Goal: Find specific page/section: Find specific page/section

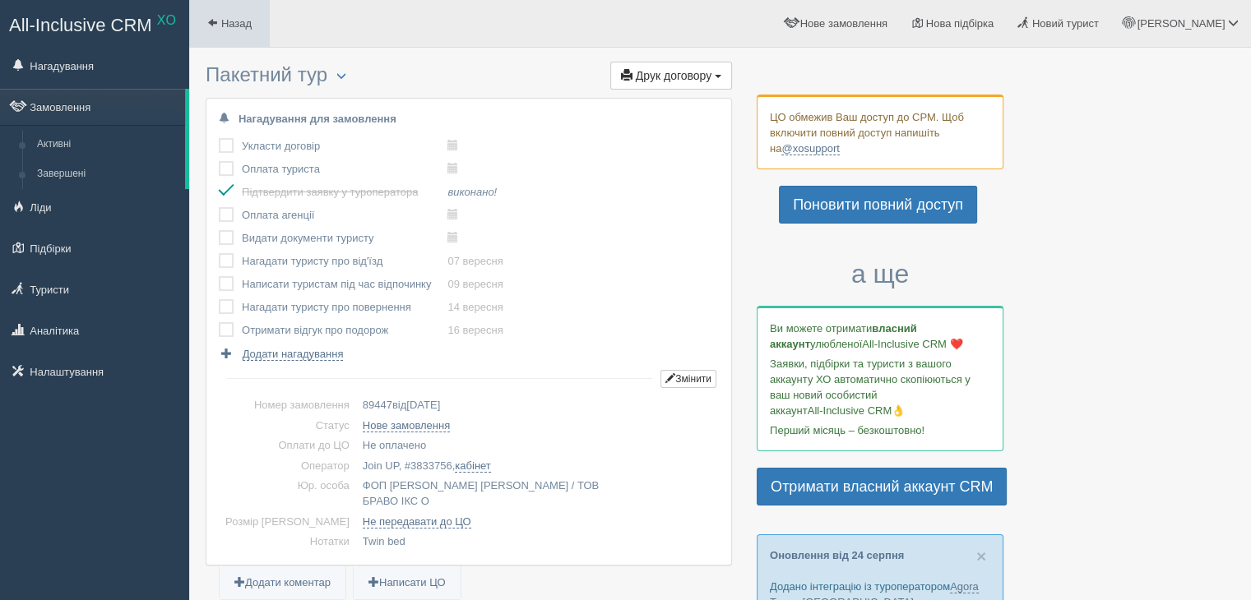
click at [238, 20] on span "Назад" at bounding box center [236, 23] width 30 height 12
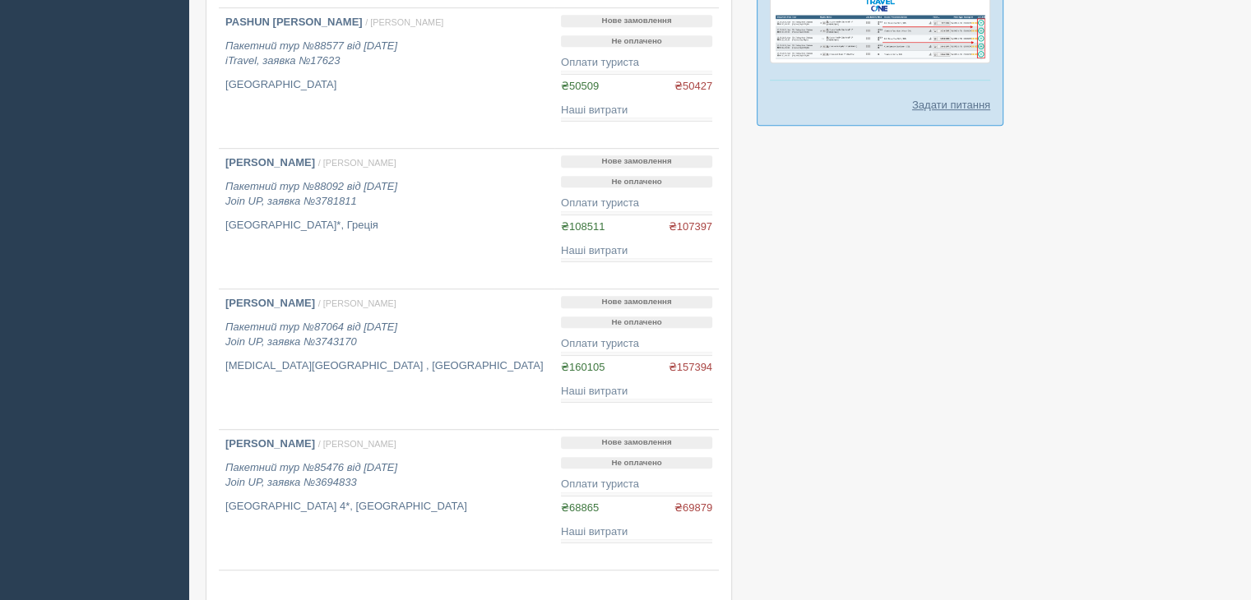
scroll to position [1151, 0]
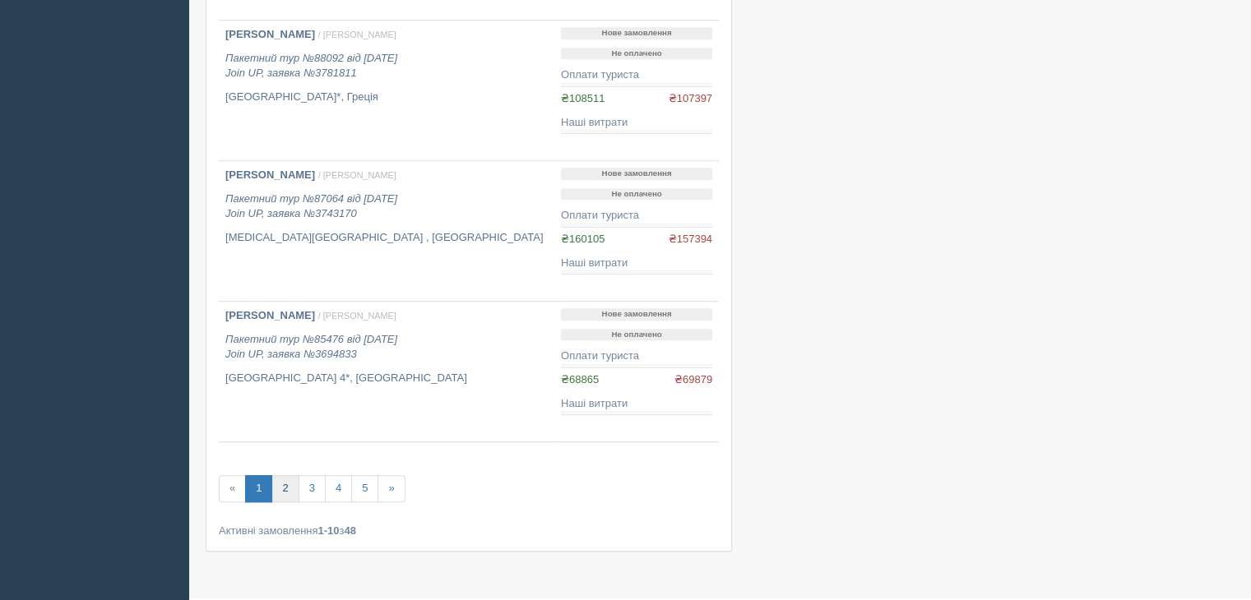
click at [290, 491] on link "2" at bounding box center [284, 488] width 27 height 27
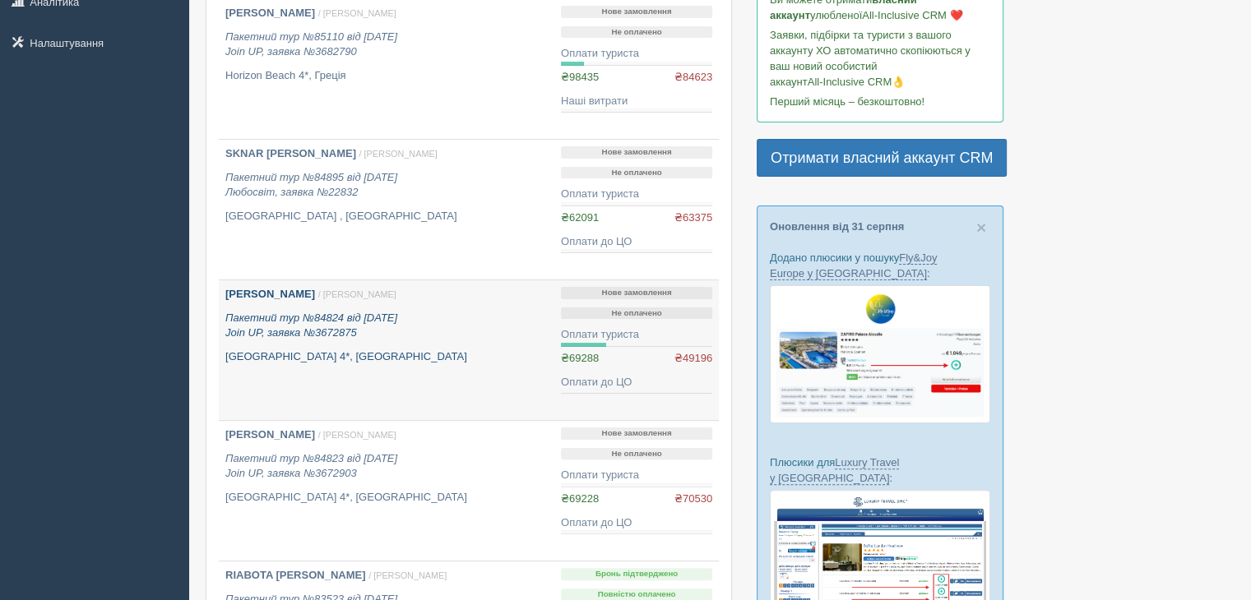
scroll to position [411, 0]
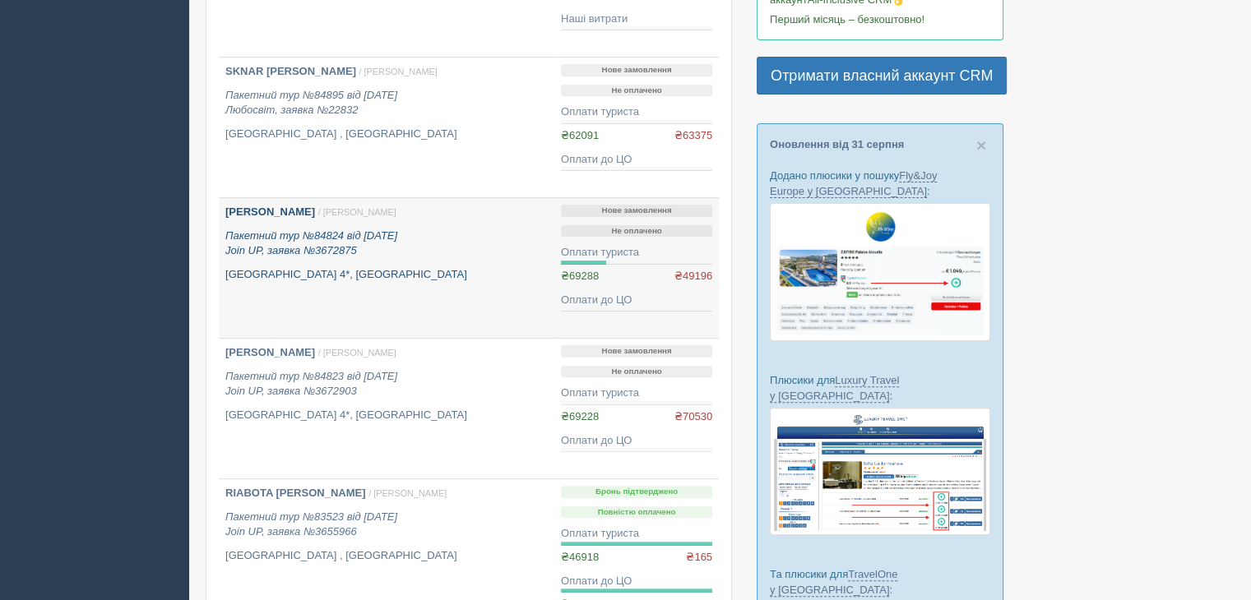
click at [408, 336] on link "Степаненко Лілія / Ольга Г. Пакетний тур №84824 від 28.05.2025 Join UP, заявка …" at bounding box center [387, 268] width 336 height 140
click at [407, 336] on link "Степаненко Лілія / Ольга Г. Пакетний тур №84824 від 28.05.2025 Join UP, заявка …" at bounding box center [387, 268] width 336 height 140
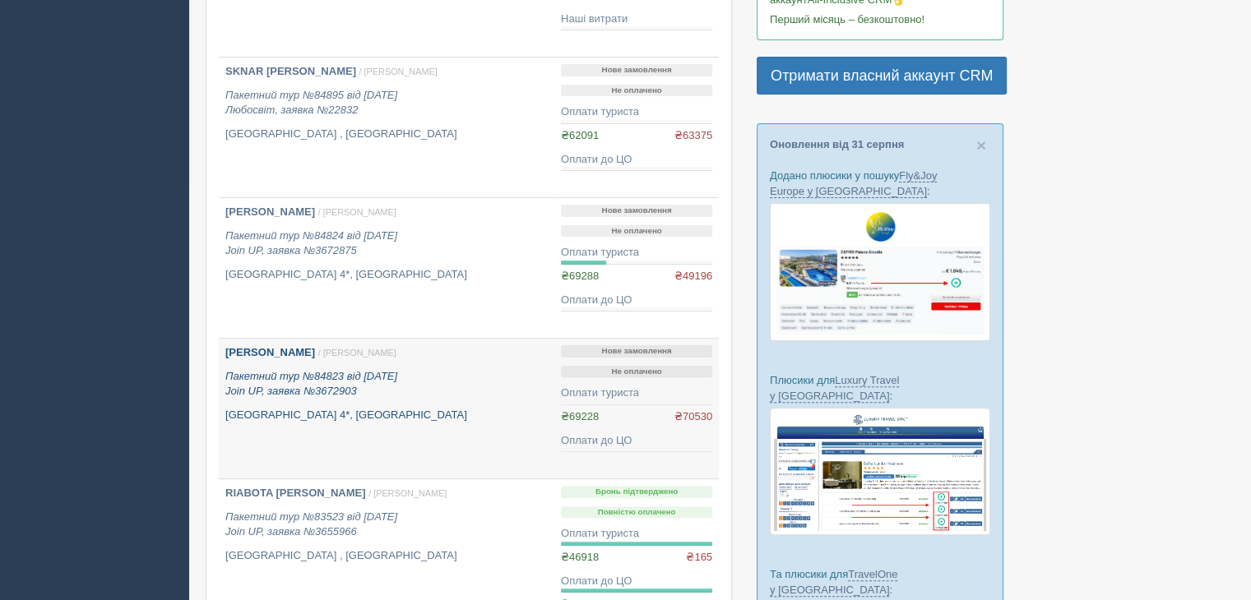
click at [407, 340] on link "STEPANENKO VIKTORIIA / Ольга Г. Пакетний тур №84823 від 28.05.2025 Join UP, зая…" at bounding box center [387, 409] width 336 height 140
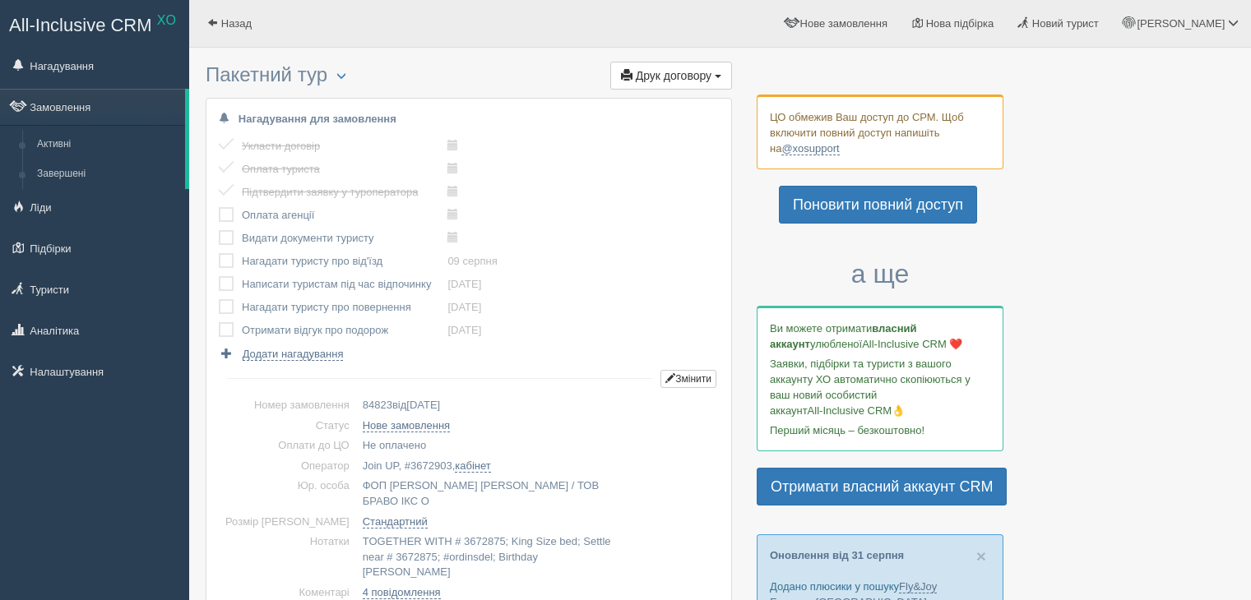
scroll to position [493, 0]
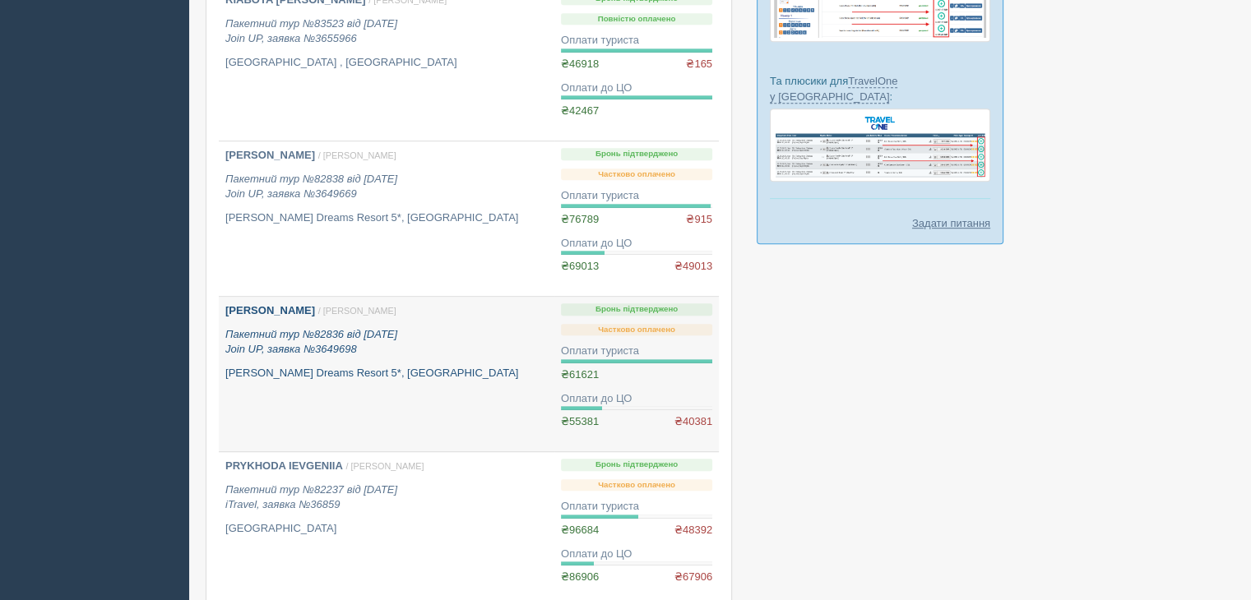
scroll to position [1151, 0]
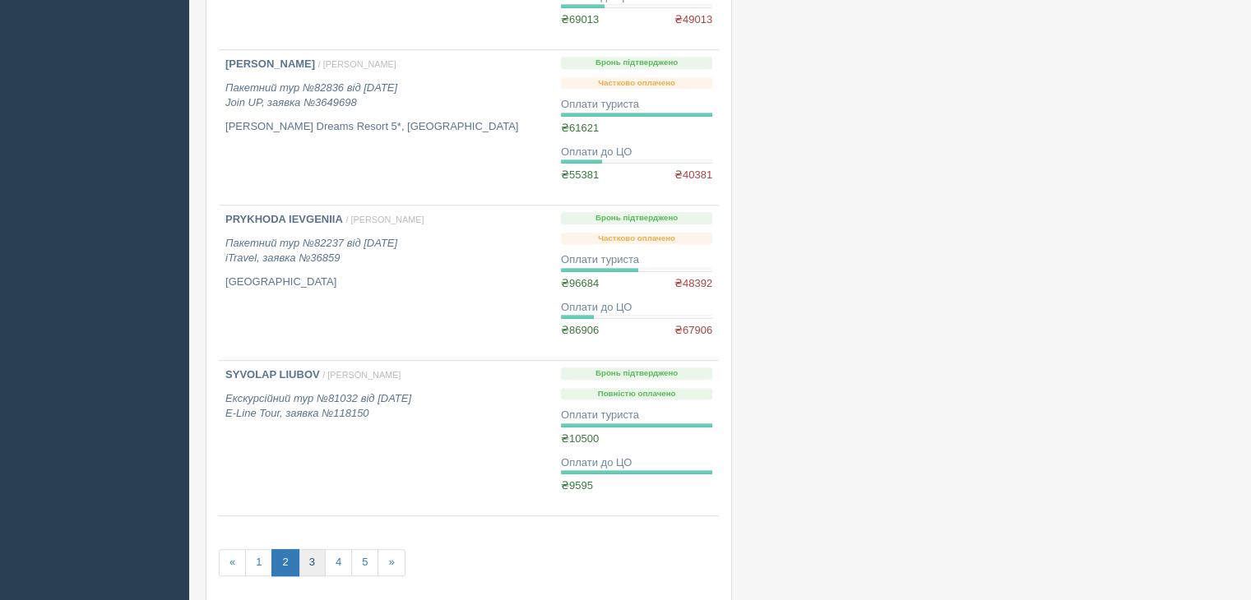
click at [309, 562] on link "3" at bounding box center [312, 562] width 27 height 27
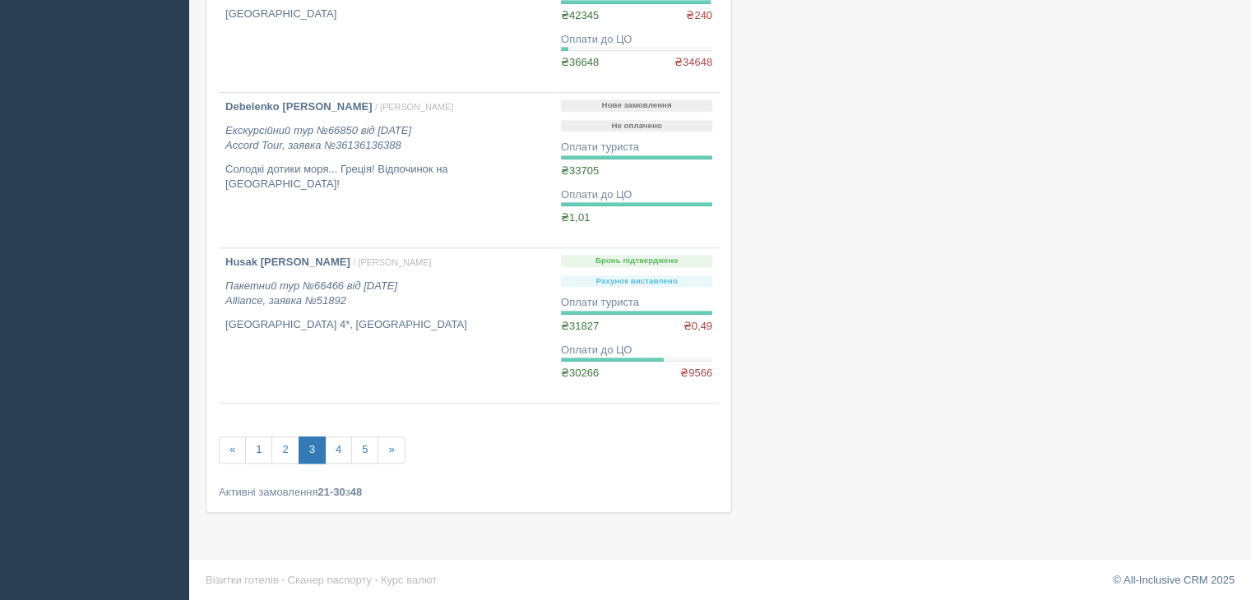
scroll to position [1339, 0]
click at [336, 449] on link "4" at bounding box center [338, 449] width 27 height 27
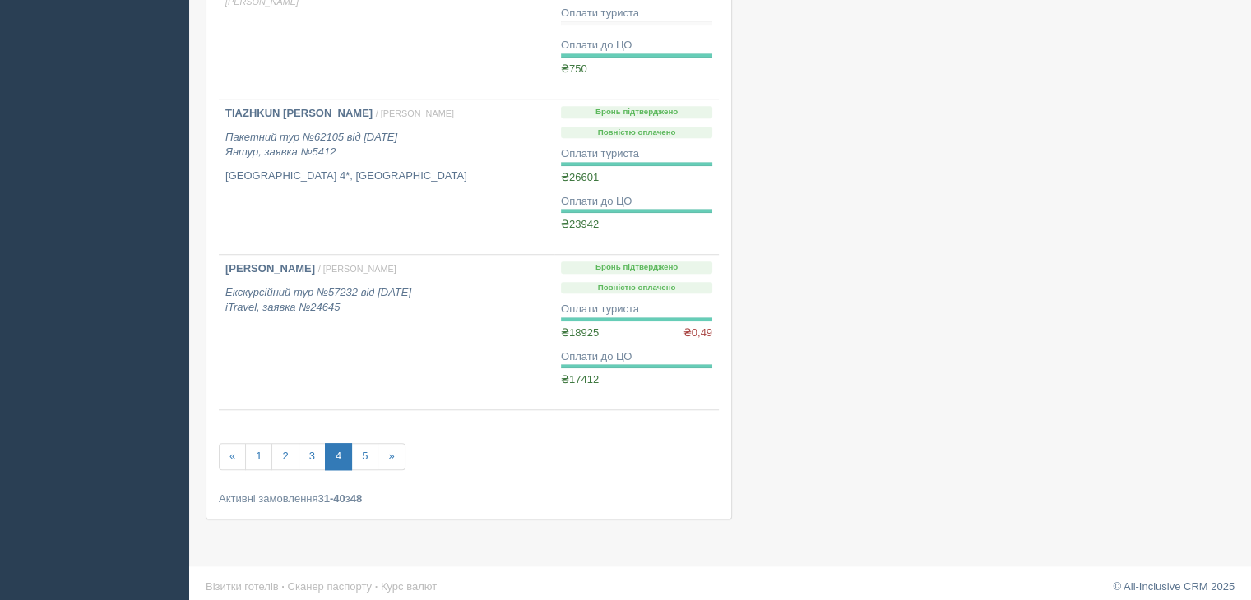
scroll to position [1309, 0]
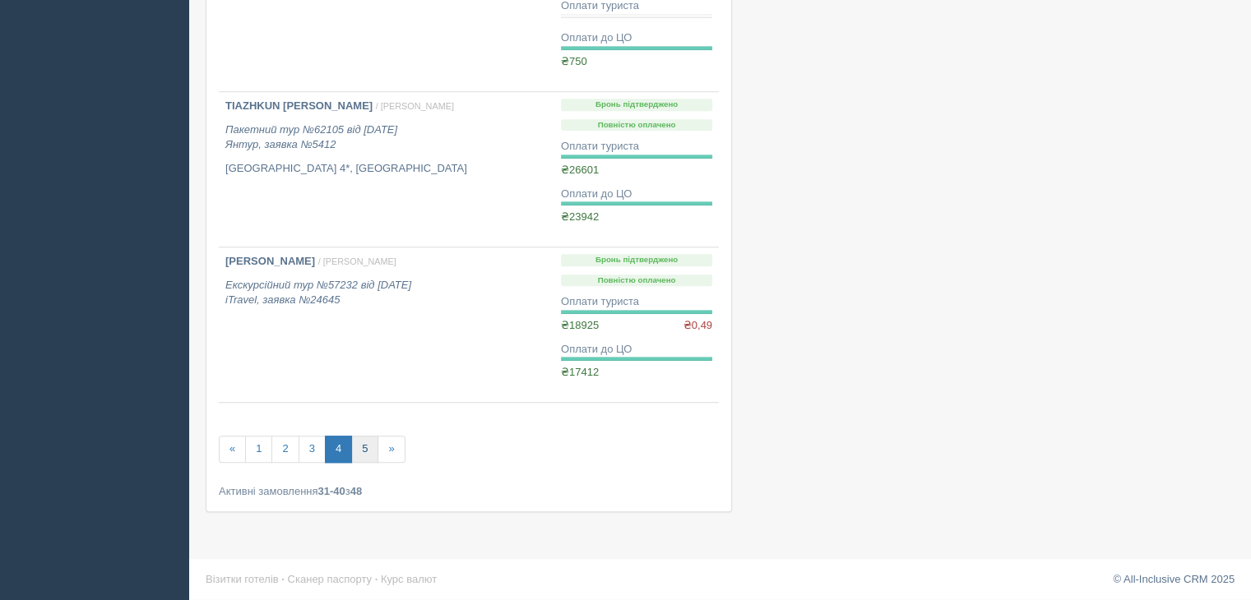
click at [357, 448] on link "5" at bounding box center [364, 449] width 27 height 27
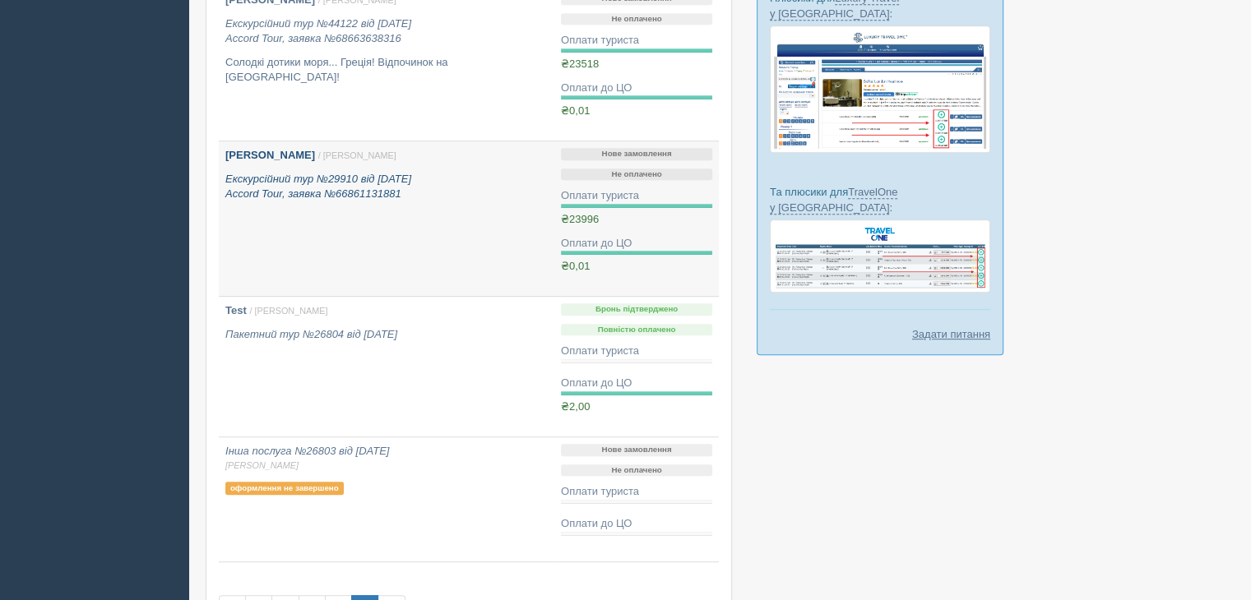
scroll to position [954, 0]
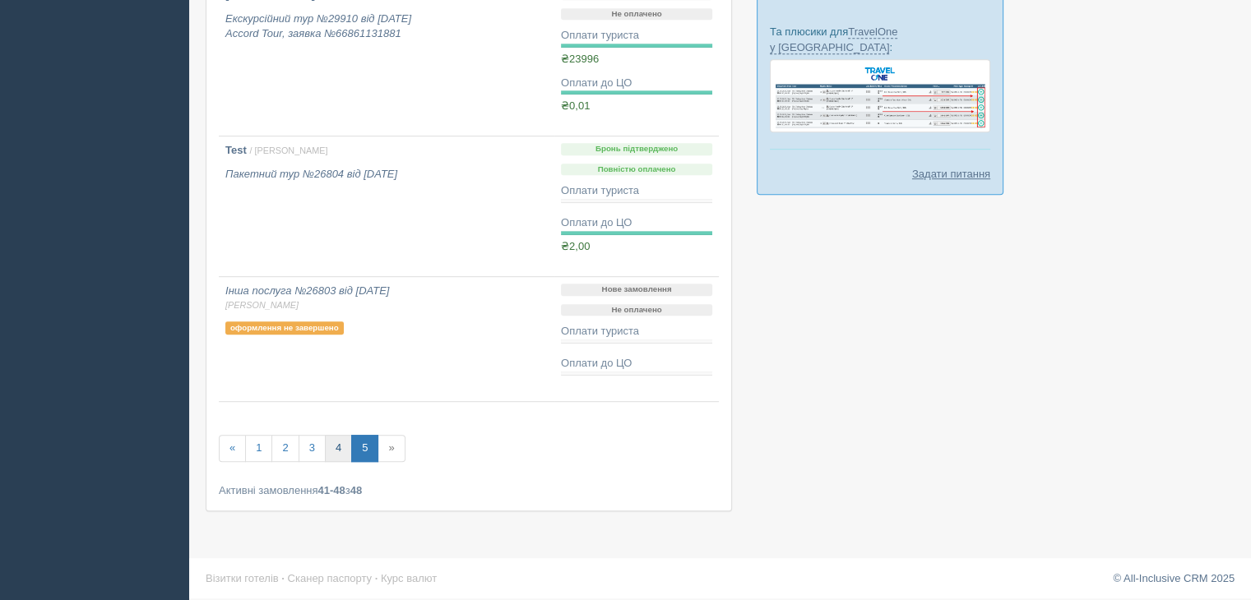
click at [345, 447] on link "4" at bounding box center [338, 448] width 27 height 27
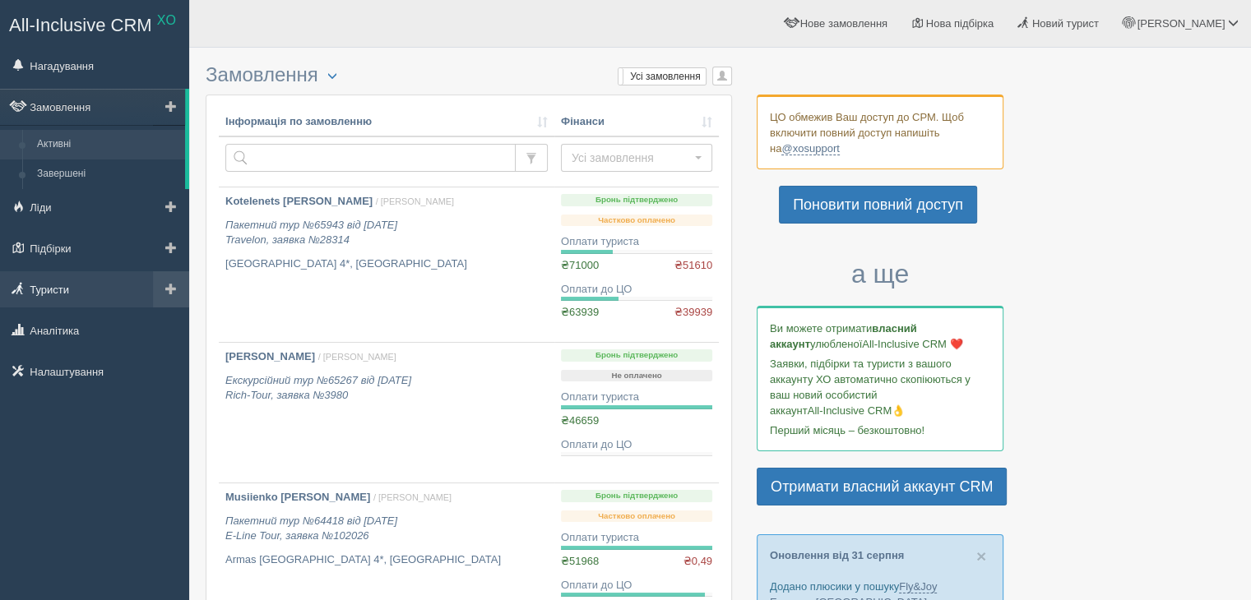
click at [50, 293] on link "Туристи" at bounding box center [94, 289] width 189 height 36
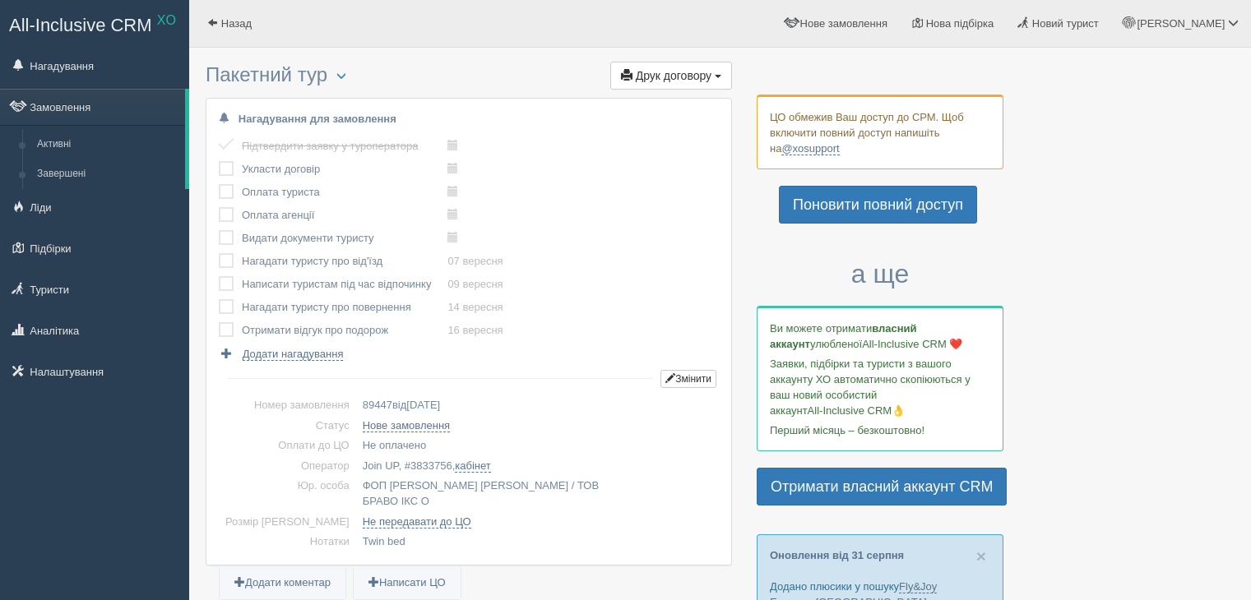
scroll to position [1529, 0]
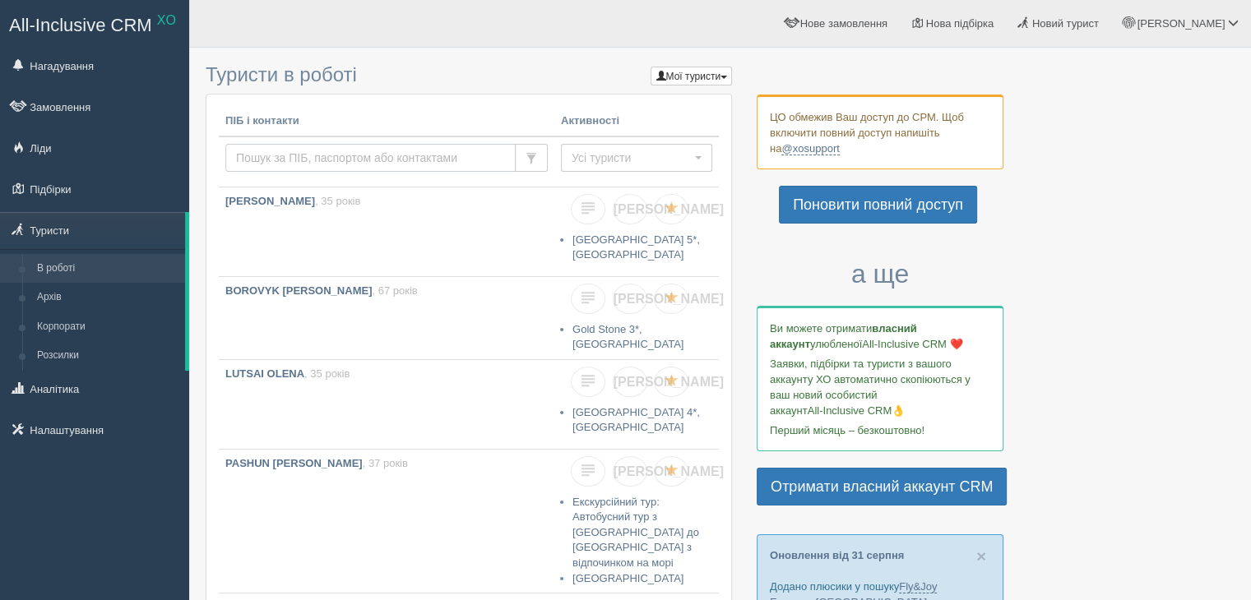
click at [301, 159] on input "text" at bounding box center [370, 158] width 290 height 28
type input "Berezhnyi"
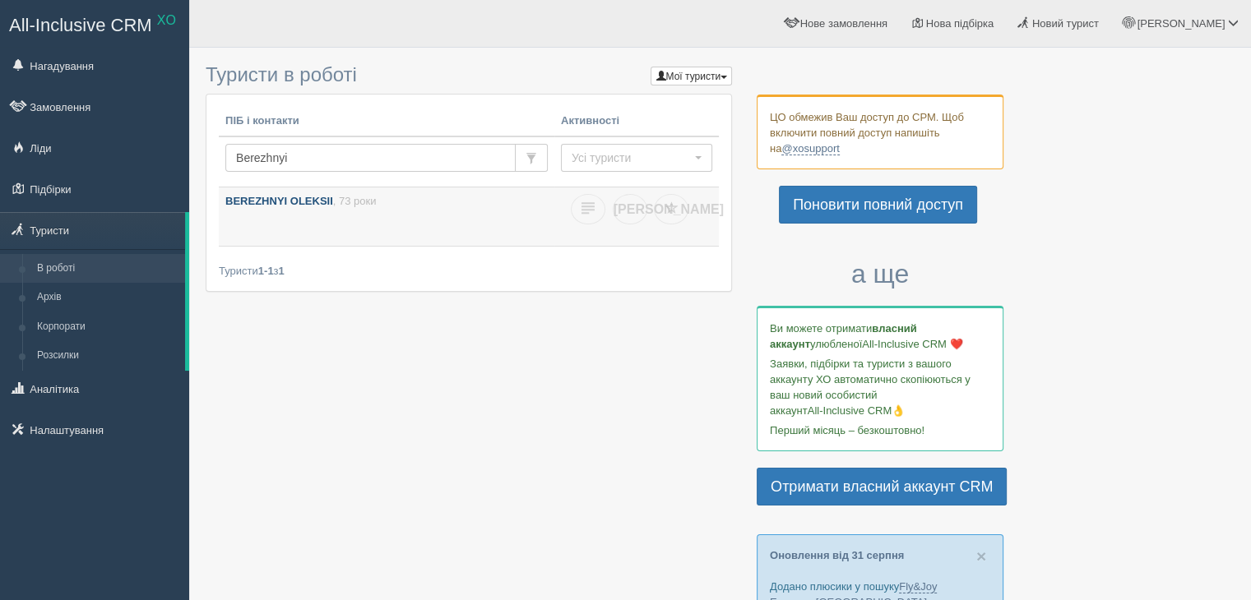
click at [300, 197] on b "BEREZHNYI OLEKSII" at bounding box center [279, 201] width 108 height 12
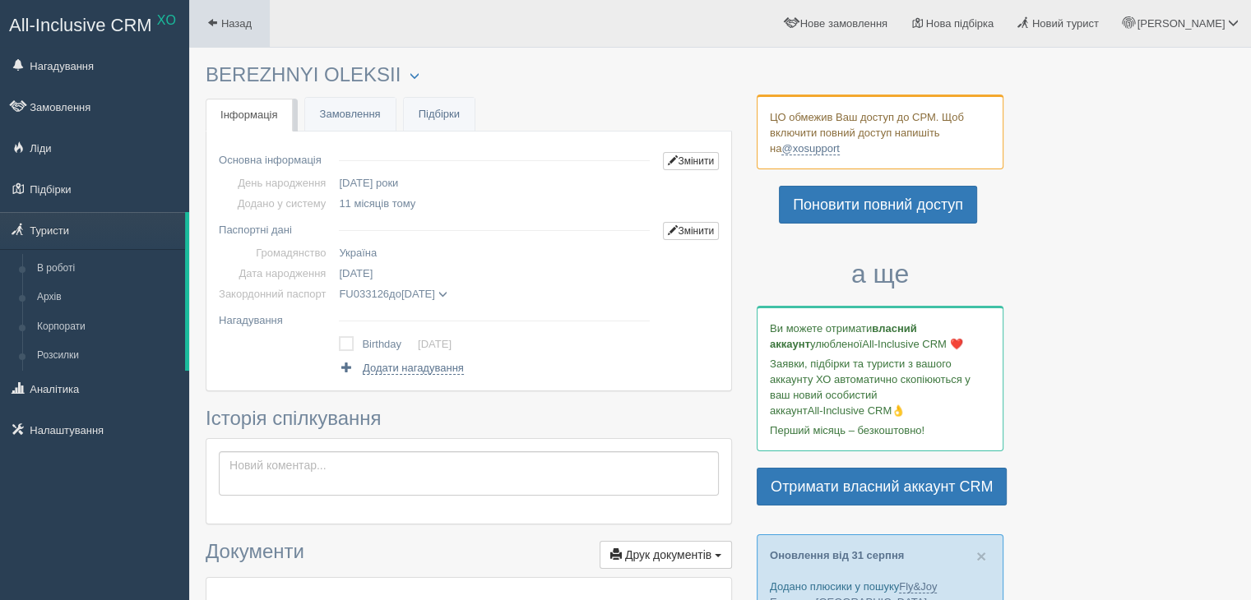
click at [214, 23] on span at bounding box center [212, 22] width 11 height 11
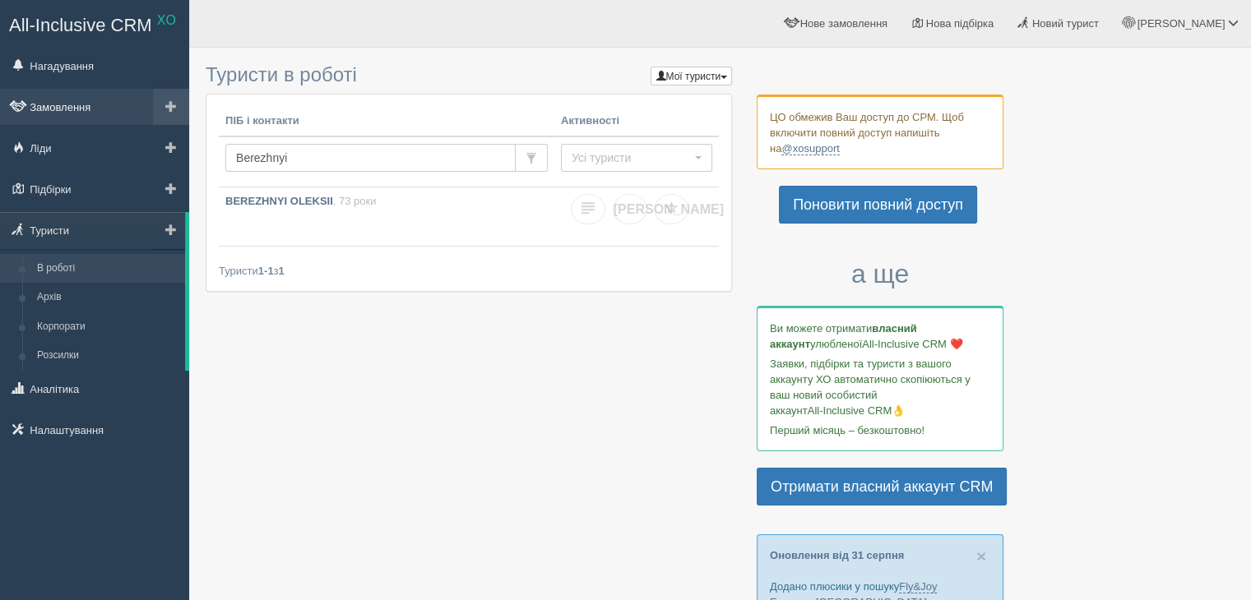
click at [101, 108] on link "Замовлення" at bounding box center [94, 107] width 189 height 36
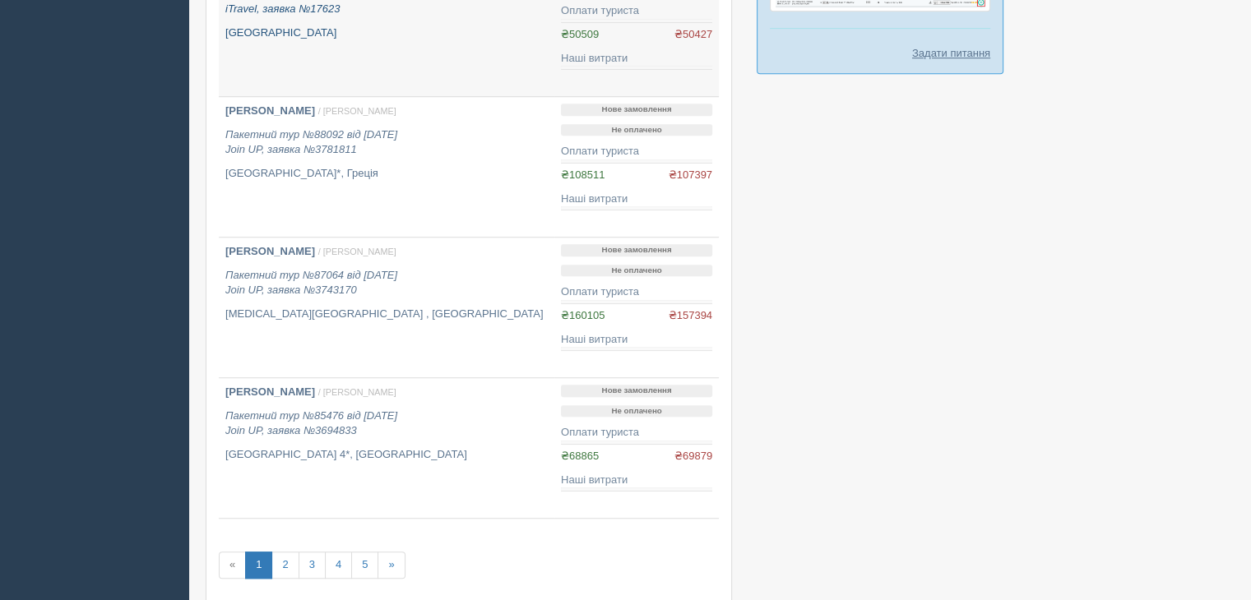
scroll to position [1191, 0]
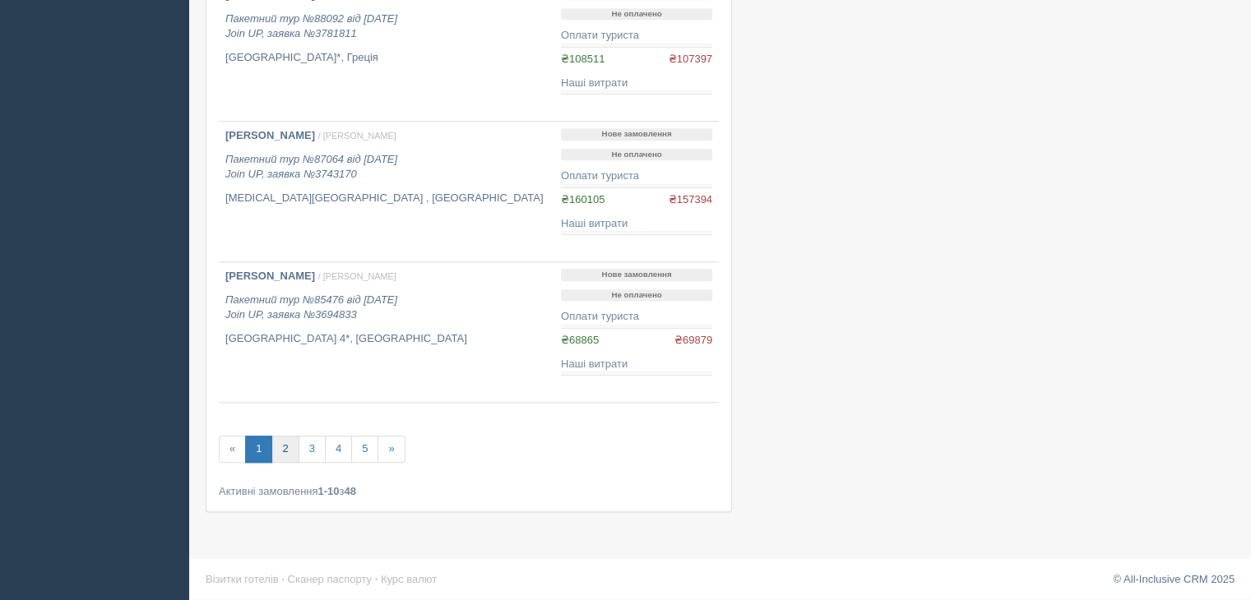
click at [281, 448] on link "2" at bounding box center [284, 449] width 27 height 27
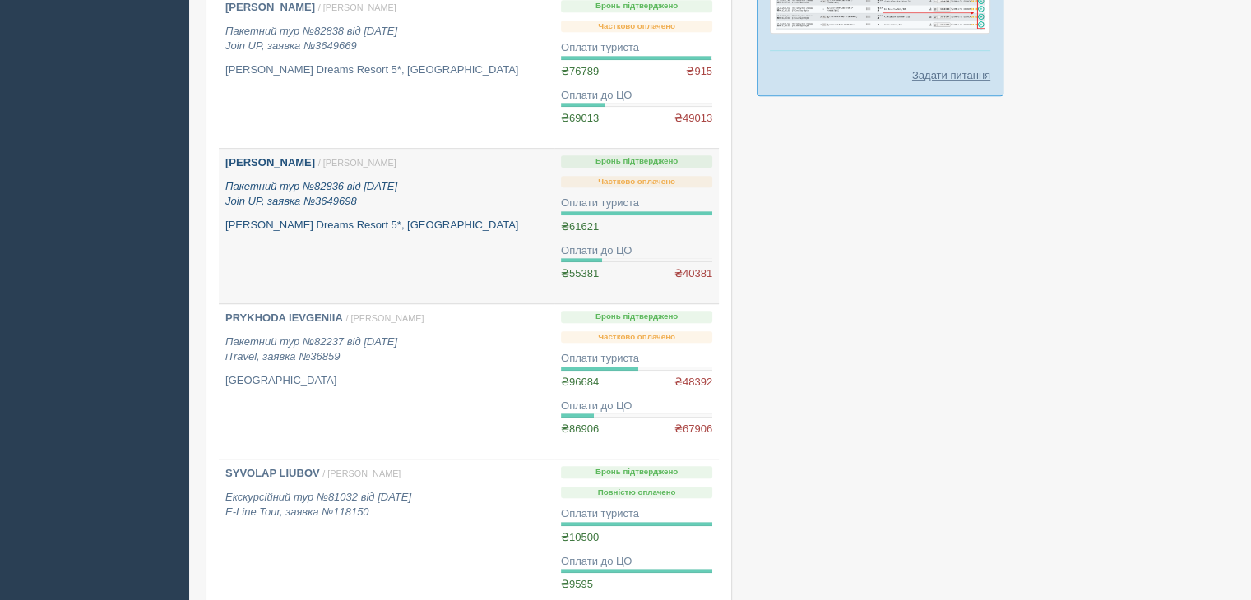
scroll to position [1209, 0]
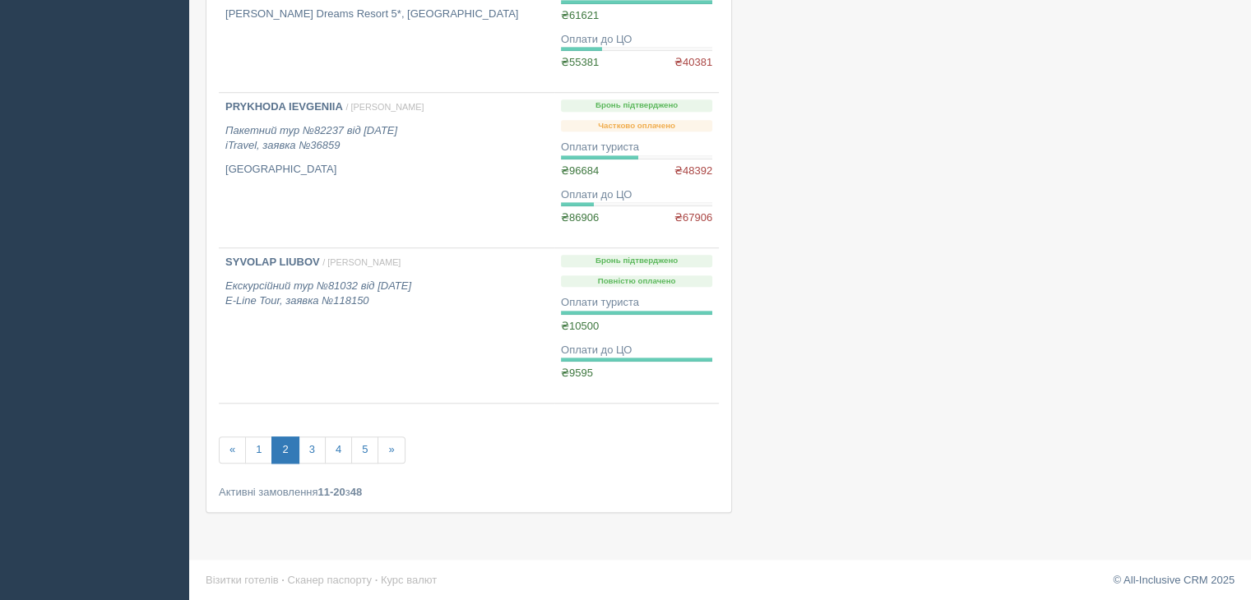
scroll to position [1266, 0]
click at [305, 438] on link "3" at bounding box center [312, 448] width 27 height 27
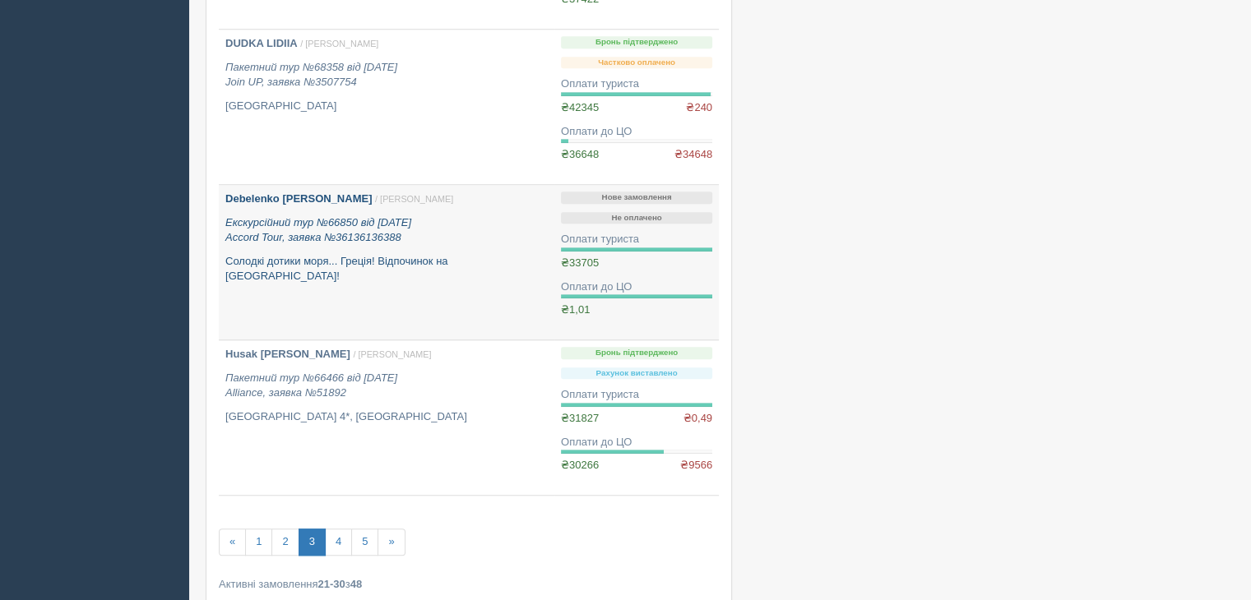
scroll to position [1316, 0]
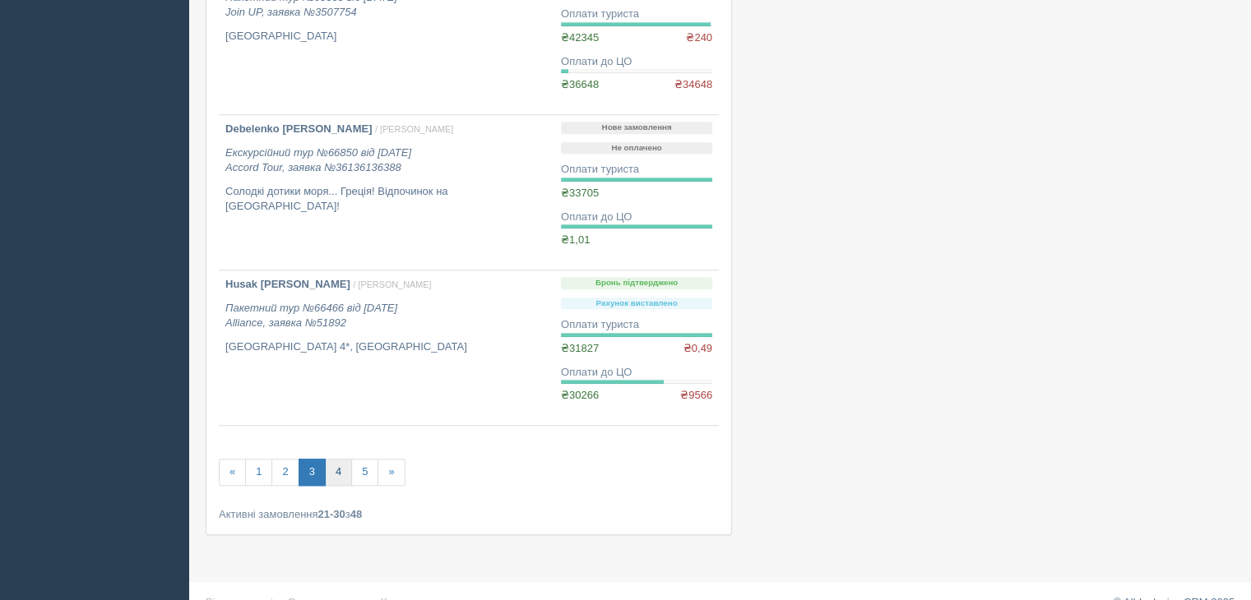
click at [335, 468] on link "4" at bounding box center [338, 472] width 27 height 27
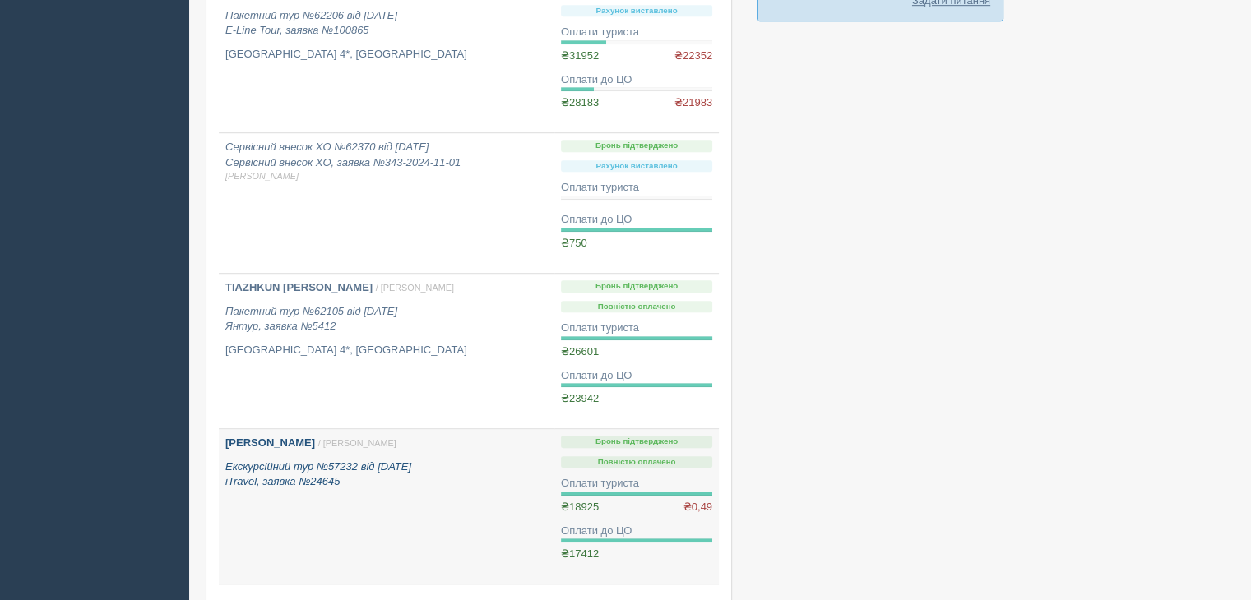
scroll to position [1309, 0]
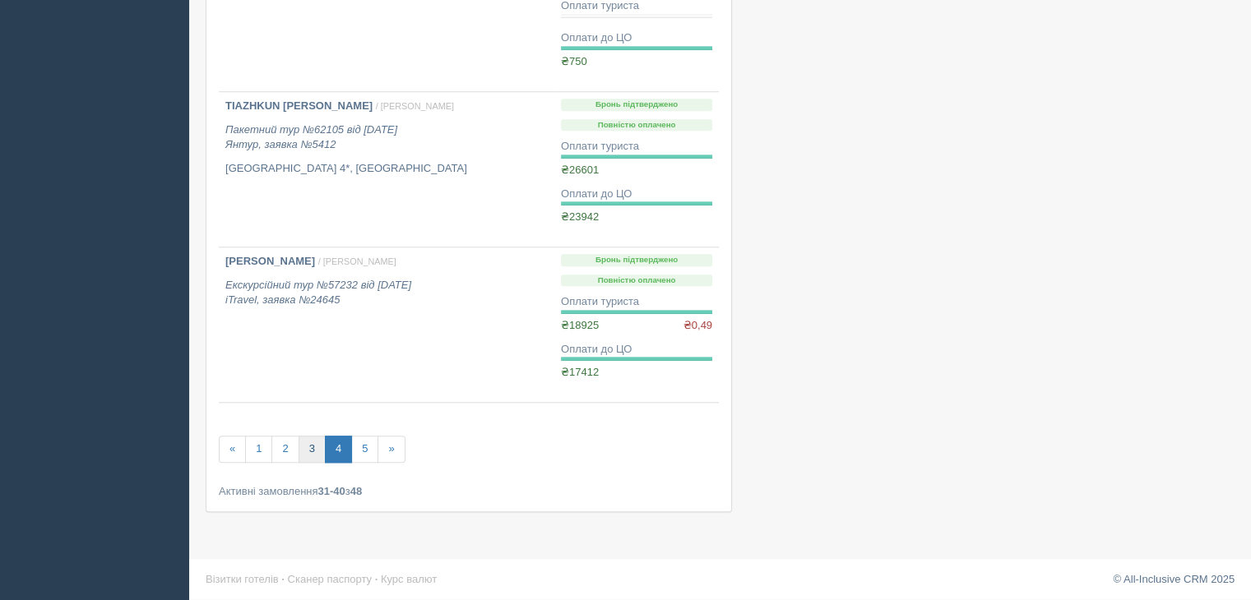
click at [312, 451] on link "3" at bounding box center [312, 449] width 27 height 27
